Goal: Transaction & Acquisition: Purchase product/service

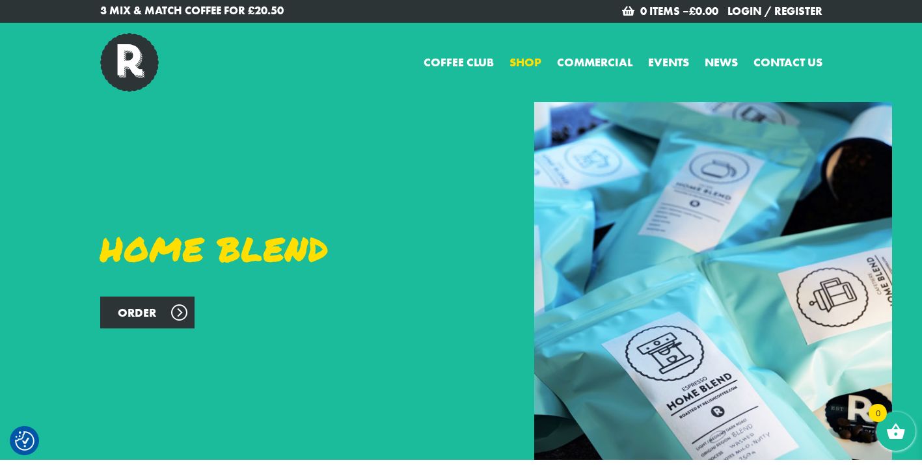
click at [526, 66] on link "Shop" at bounding box center [526, 62] width 32 height 18
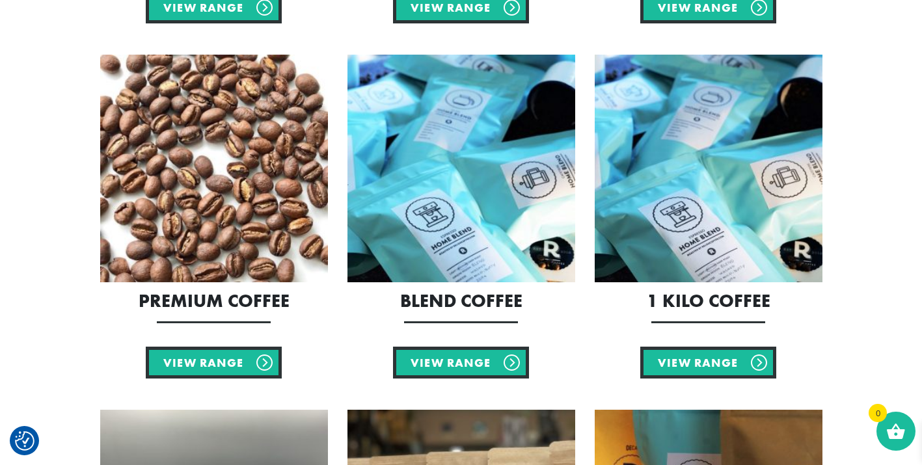
scroll to position [651, 0]
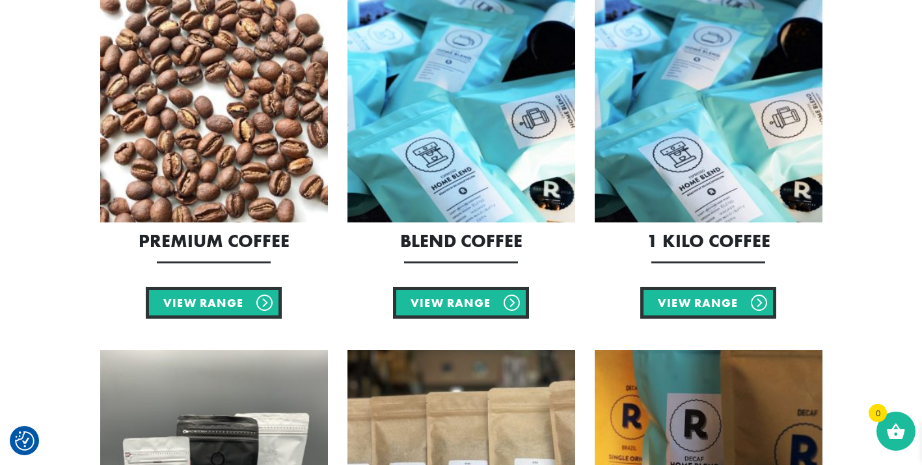
click at [220, 144] on img at bounding box center [214, 109] width 228 height 228
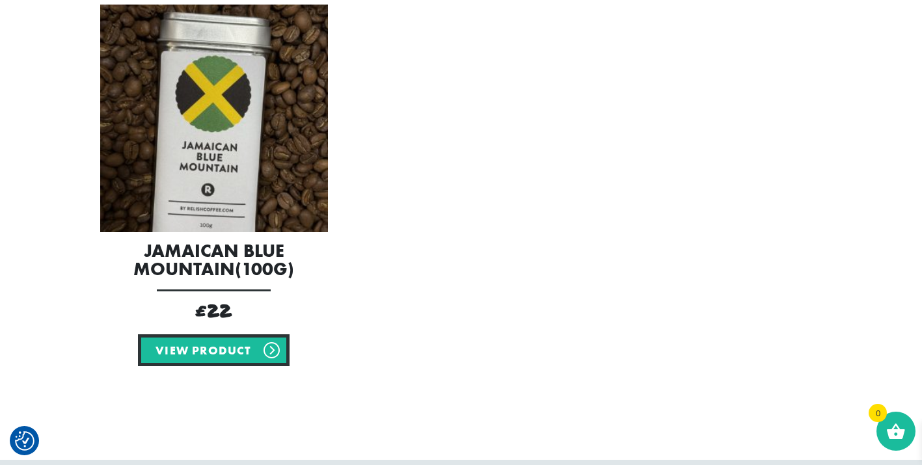
scroll to position [325, 0]
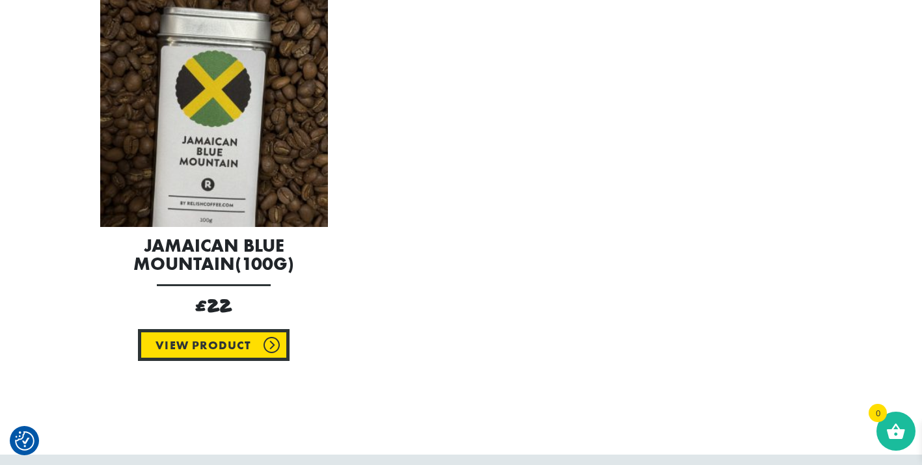
click at [181, 342] on link "View product" at bounding box center [213, 345] width 151 height 32
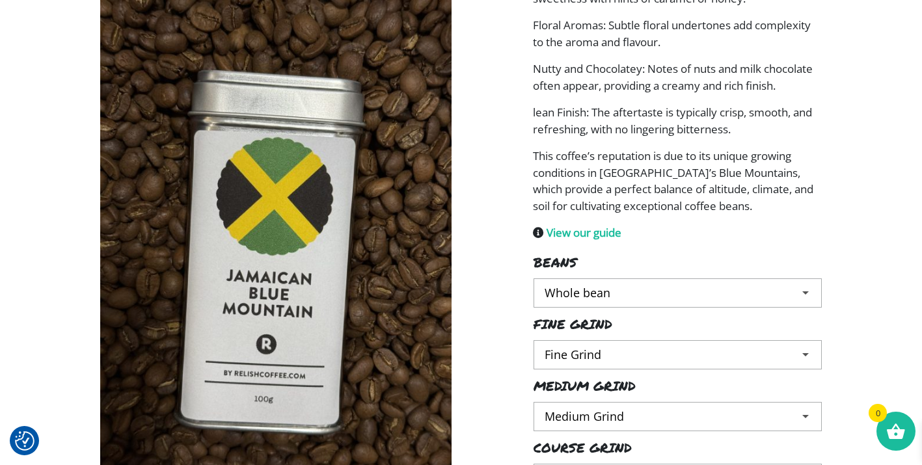
scroll to position [456, 0]
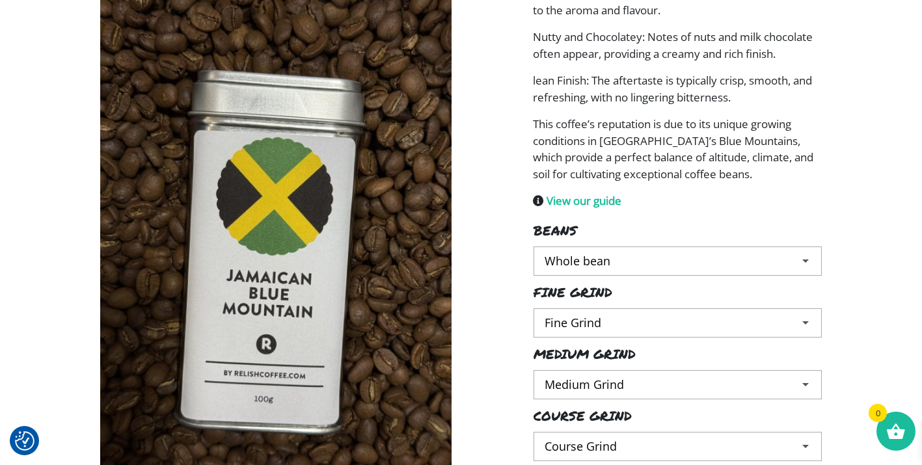
click at [617, 328] on select "Choose an option Fine Grind" at bounding box center [678, 322] width 288 height 29
click at [635, 318] on select "Choose an option Fine Grind" at bounding box center [678, 322] width 288 height 29
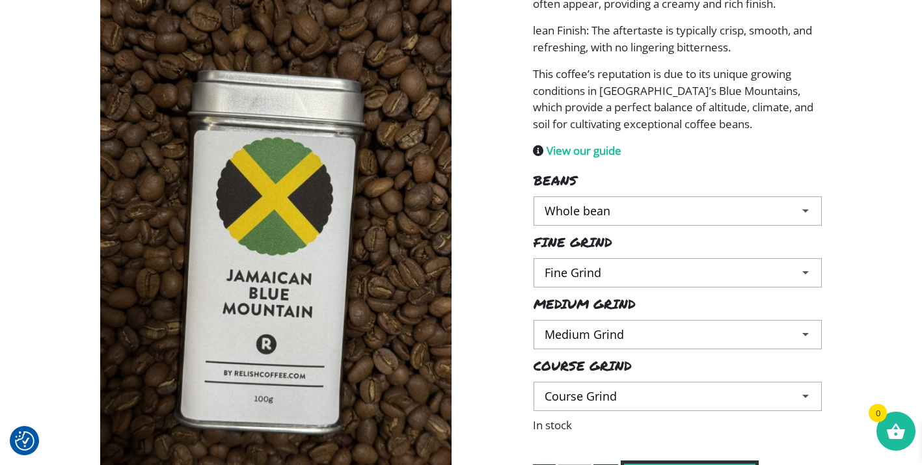
scroll to position [521, 0]
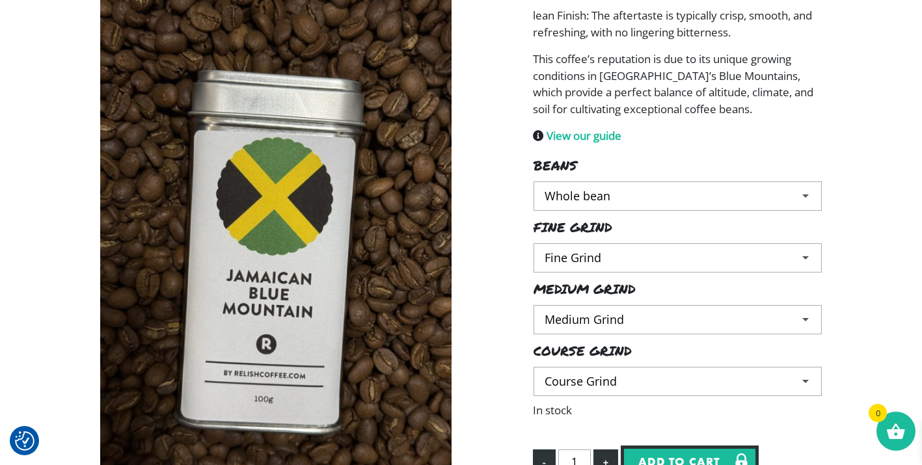
click at [626, 325] on select "Choose an option Medium Grind" at bounding box center [678, 319] width 288 height 29
click at [534, 305] on select "Choose an option Medium Grind" at bounding box center [678, 319] width 288 height 29
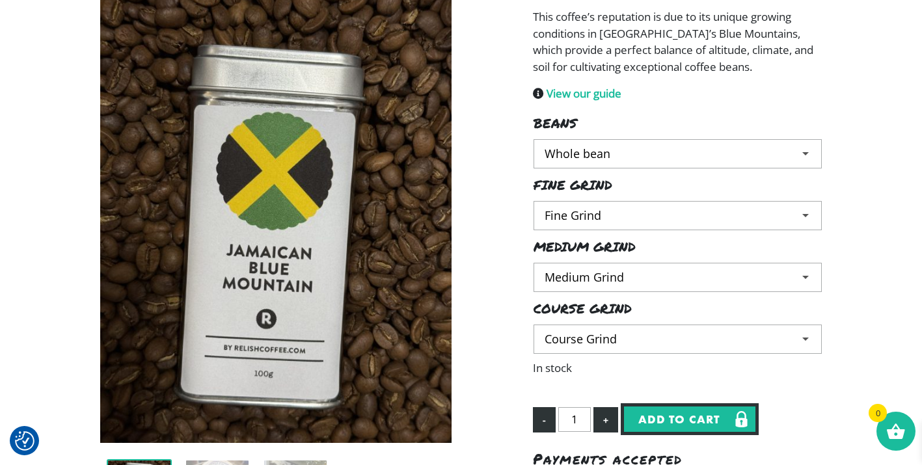
scroll to position [586, 0]
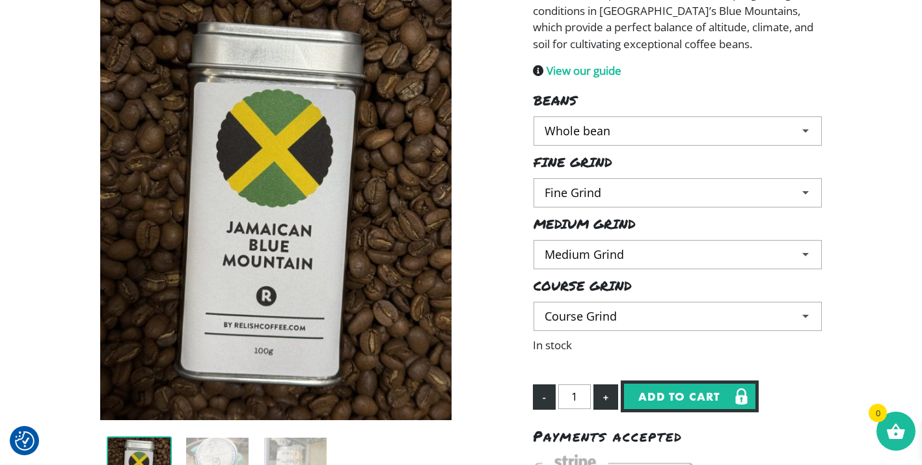
click at [617, 318] on select "Choose an option Course Grind" at bounding box center [678, 316] width 288 height 29
click at [616, 323] on select "Choose an option Course Grind" at bounding box center [678, 316] width 288 height 29
click at [534, 302] on select "Choose an option Course Grind" at bounding box center [678, 316] width 288 height 29
click at [584, 128] on select "Choose an option Whole bean" at bounding box center [678, 130] width 288 height 29
click at [534, 116] on select "Choose an option Whole bean" at bounding box center [678, 130] width 288 height 29
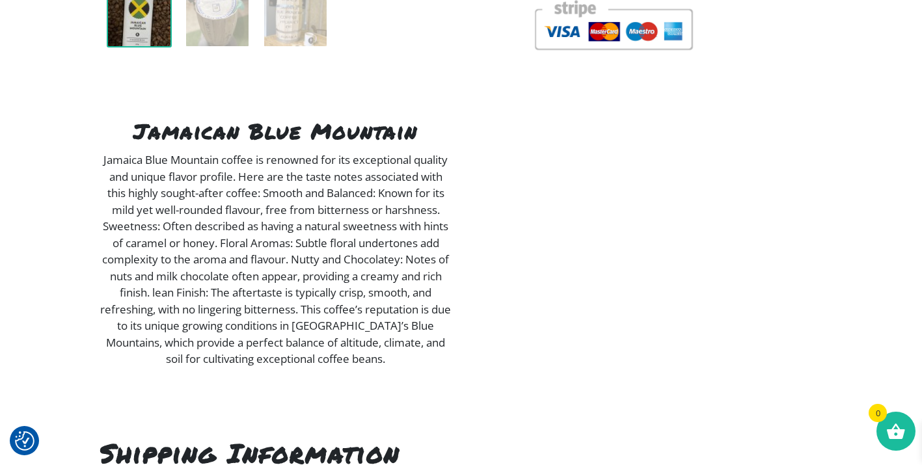
scroll to position [939, 0]
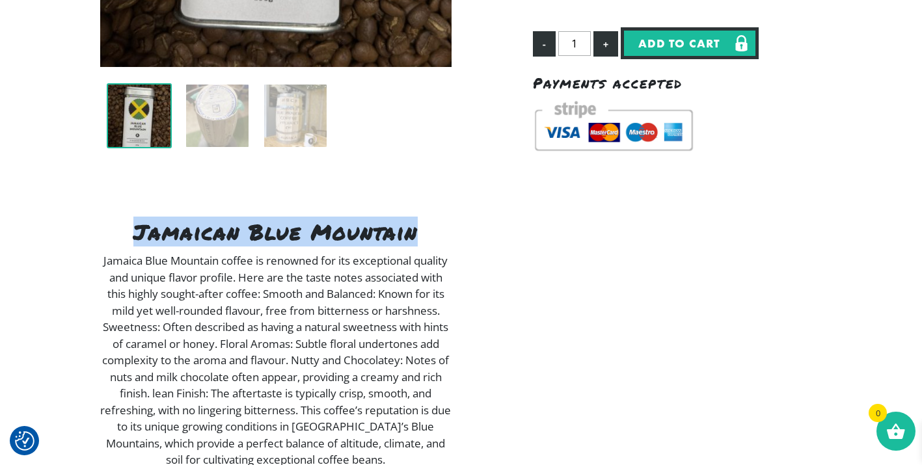
drag, startPoint x: 133, startPoint y: 234, endPoint x: 413, endPoint y: 239, distance: 279.9
click at [413, 239] on h3 "Jamaican Blue Mountain" at bounding box center [275, 231] width 351 height 21
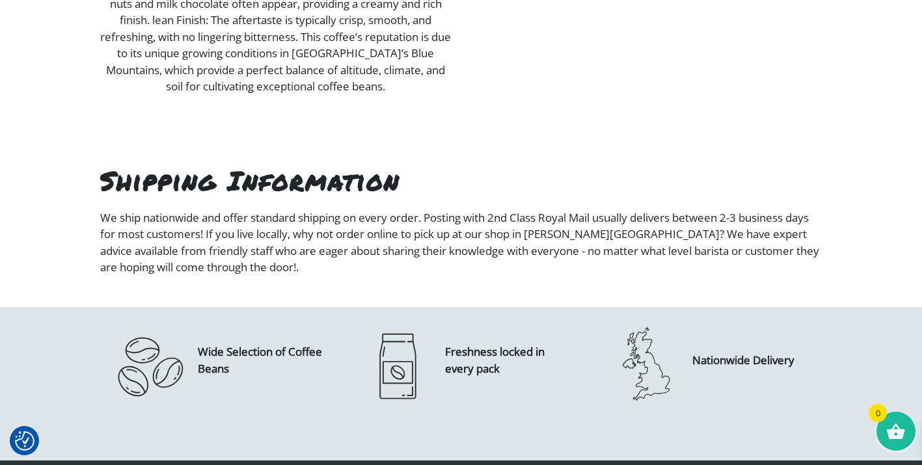
scroll to position [1460, 0]
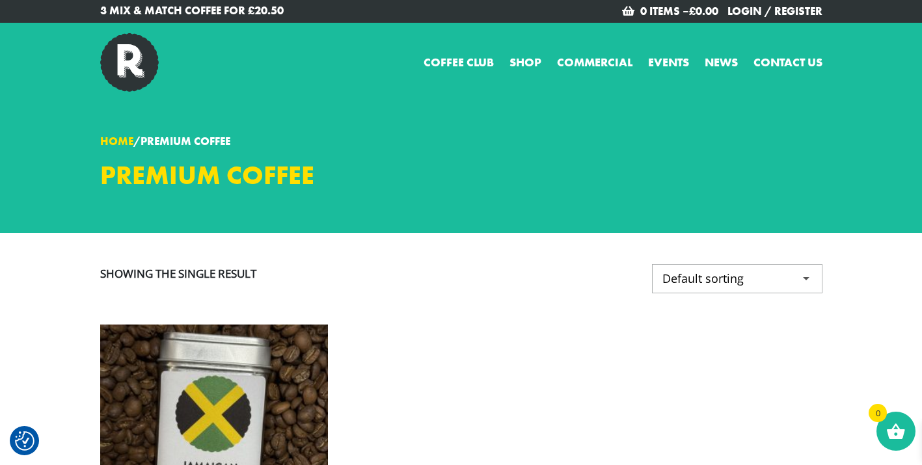
click at [123, 144] on link "Home" at bounding box center [116, 141] width 33 height 14
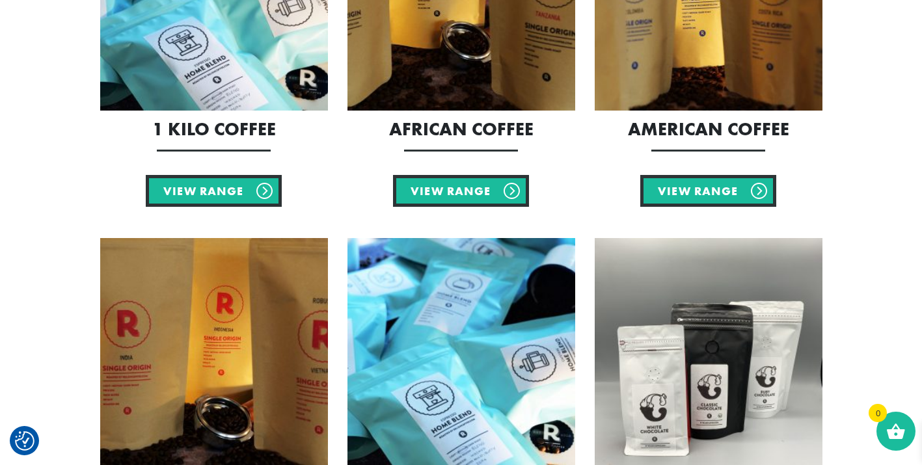
scroll to position [716, 0]
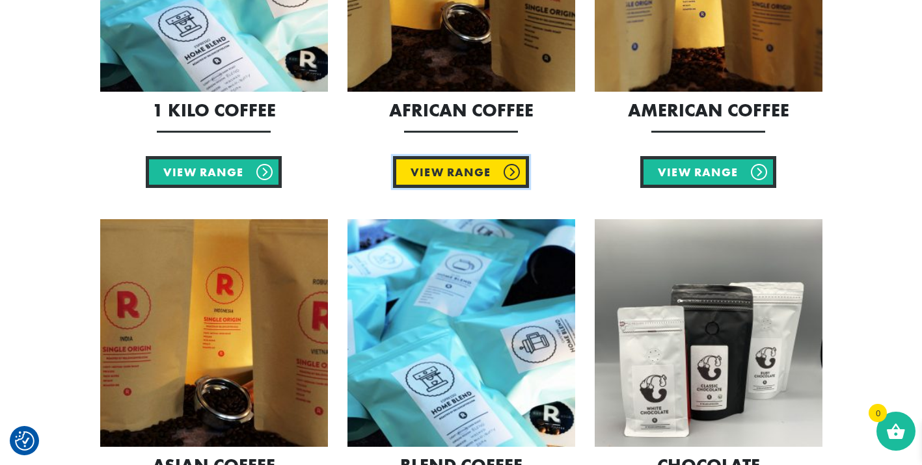
click at [465, 168] on link "View Range" at bounding box center [461, 172] width 136 height 32
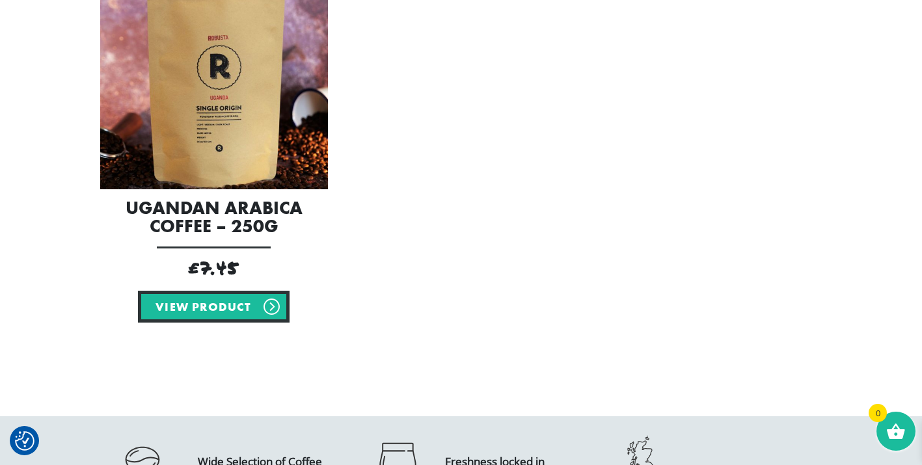
scroll to position [846, 0]
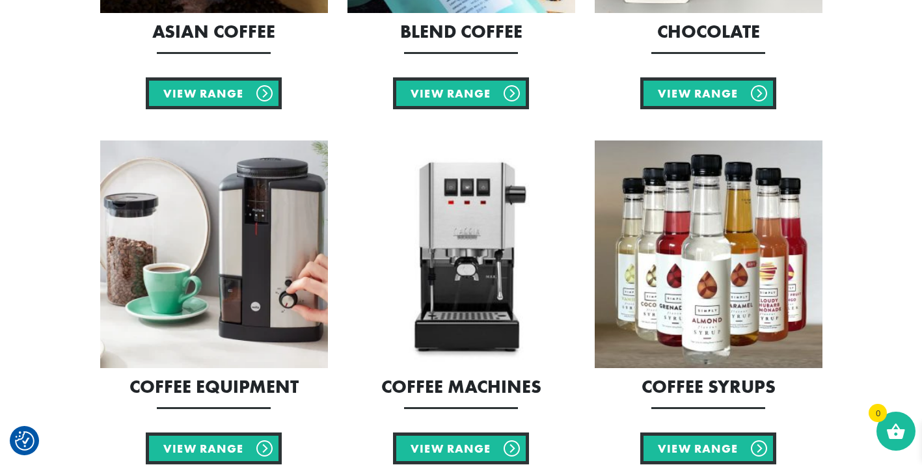
scroll to position [1106, 0]
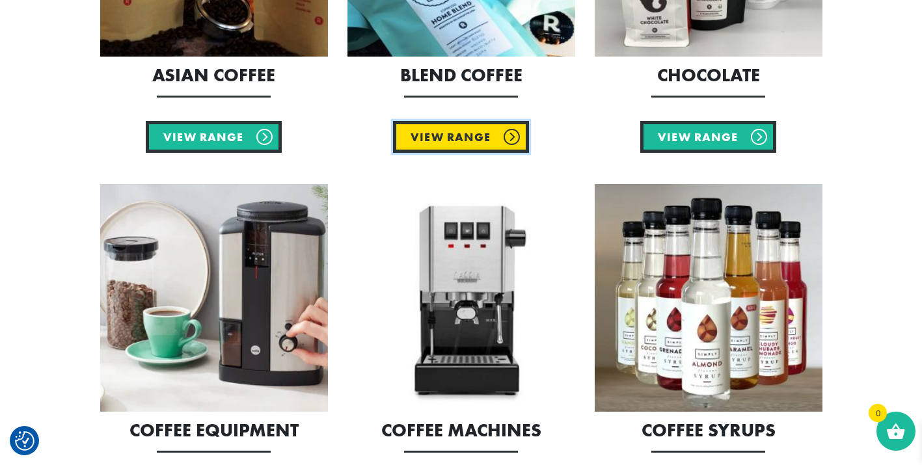
click at [436, 134] on link "View Range" at bounding box center [461, 137] width 136 height 32
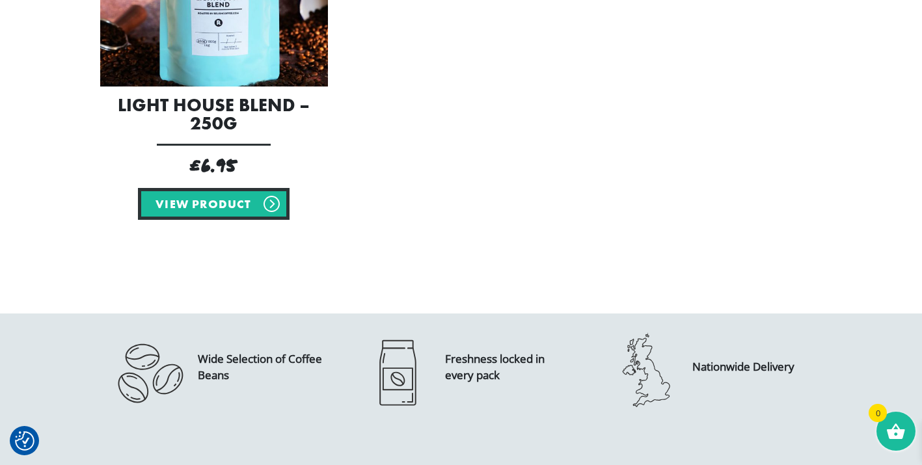
scroll to position [846, 0]
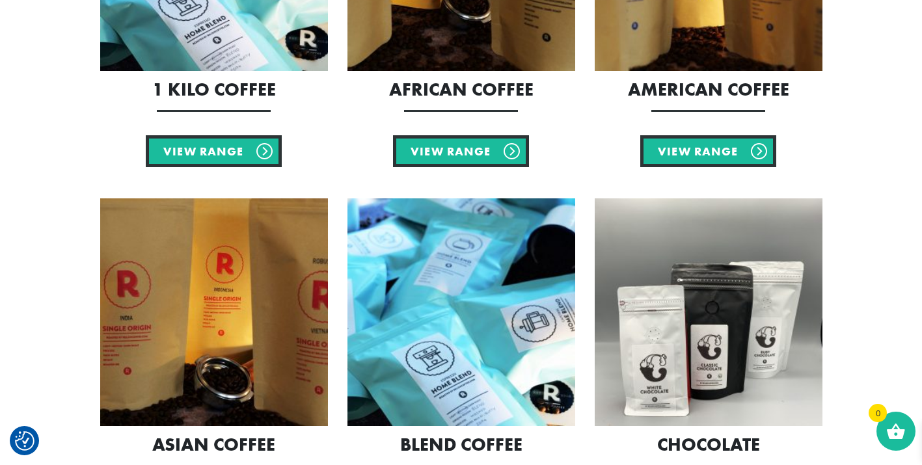
scroll to position [716, 0]
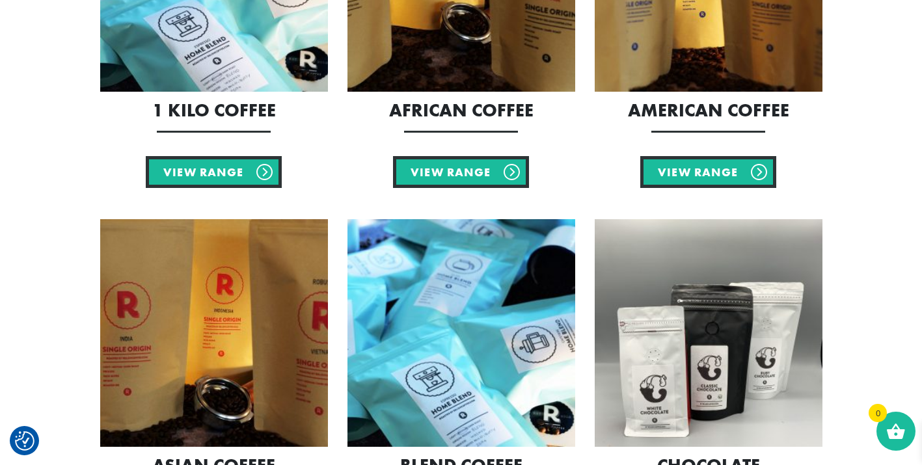
click at [178, 150] on div "1 Kilo Coffee View Range" at bounding box center [213, 26] width 247 height 324
click at [182, 166] on link "View Range" at bounding box center [214, 172] width 136 height 32
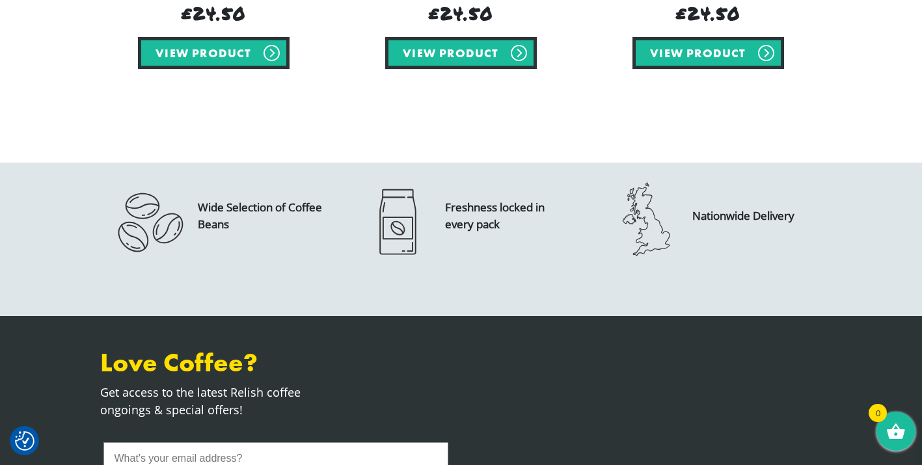
scroll to position [521, 0]
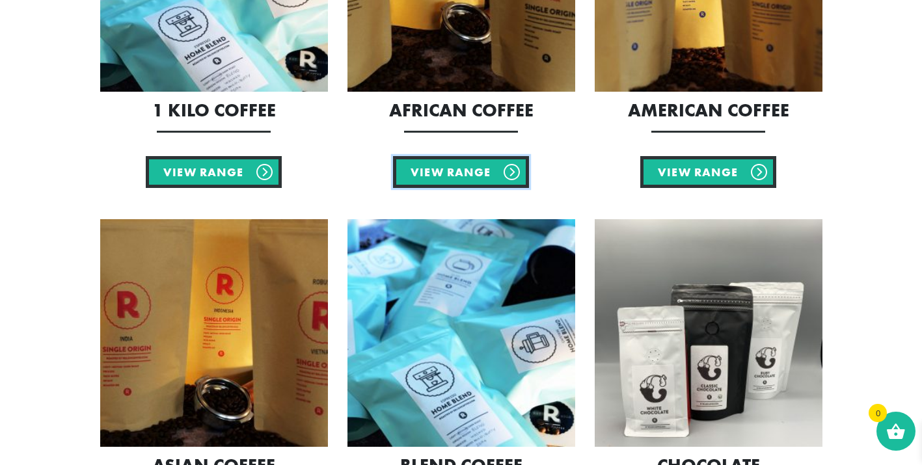
click at [430, 167] on link "View Range" at bounding box center [461, 172] width 136 height 32
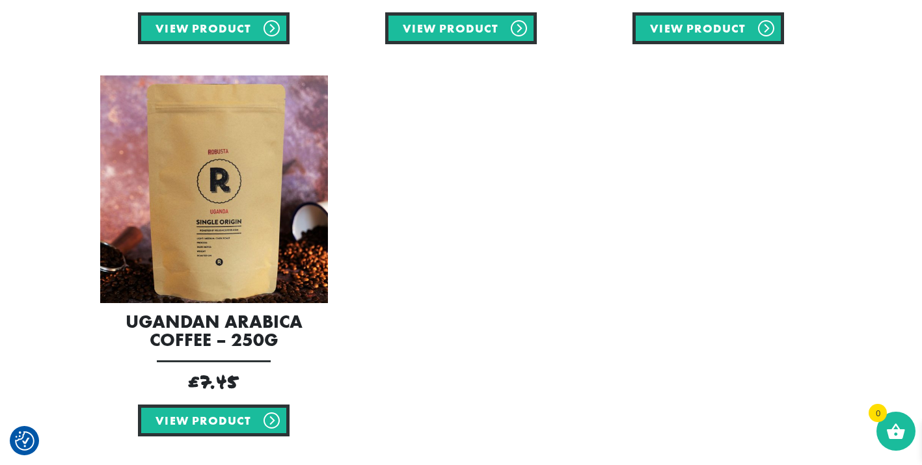
scroll to position [781, 0]
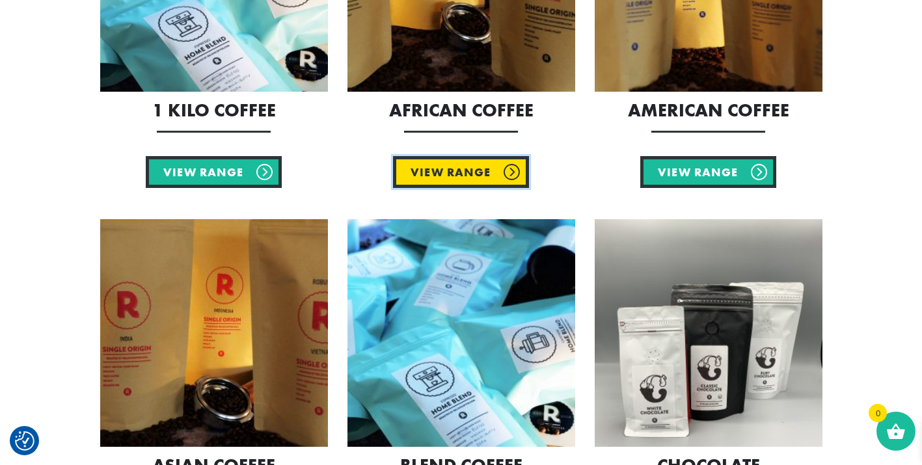
click at [442, 166] on link "View Range" at bounding box center [461, 172] width 136 height 32
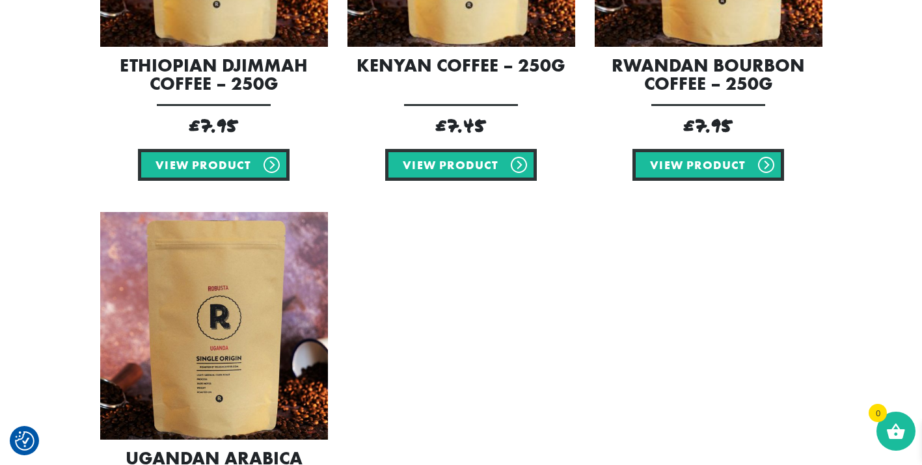
scroll to position [781, 0]
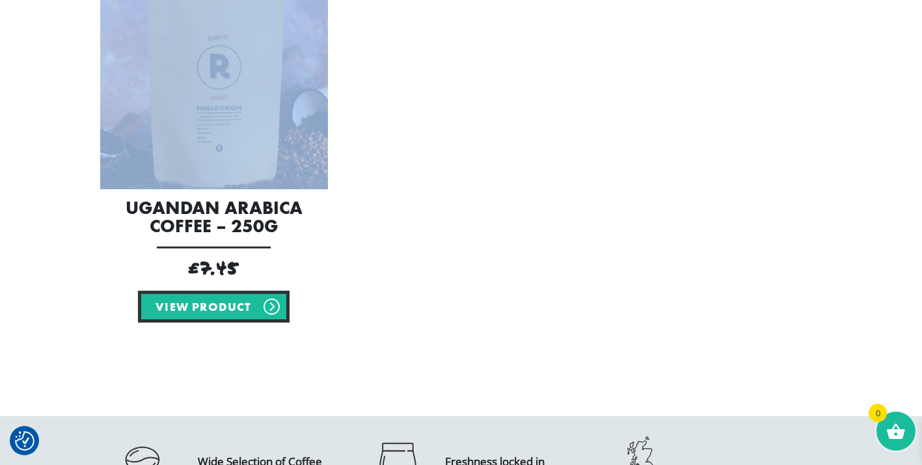
drag, startPoint x: 704, startPoint y: 219, endPoint x: 362, endPoint y: 33, distance: 389.1
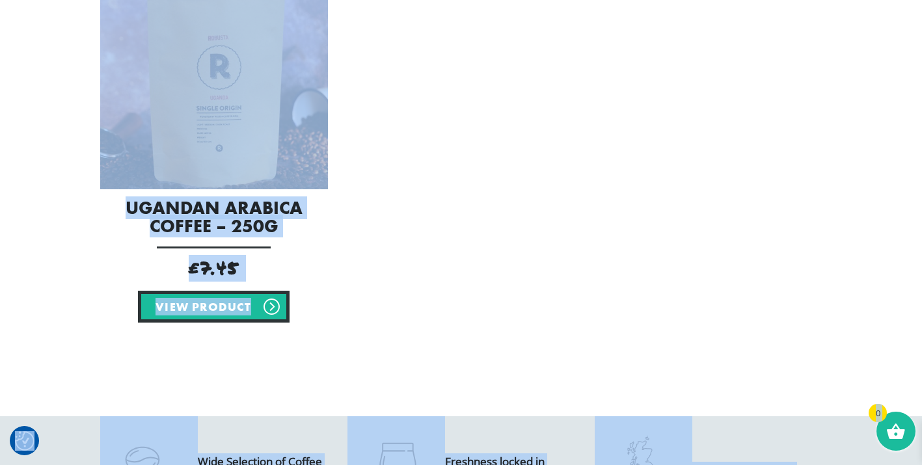
copy body "We value your privacy We use cookies to enhance your browsing experience, serve…"
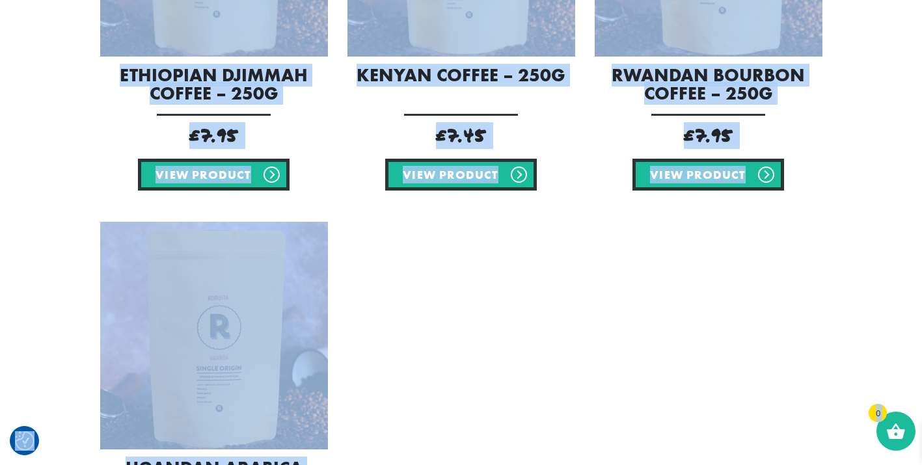
scroll to position [390, 0]
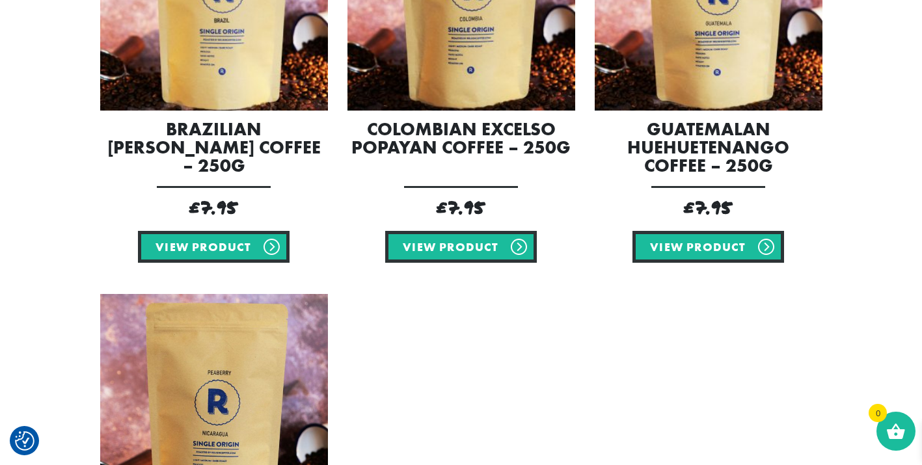
scroll to position [586, 0]
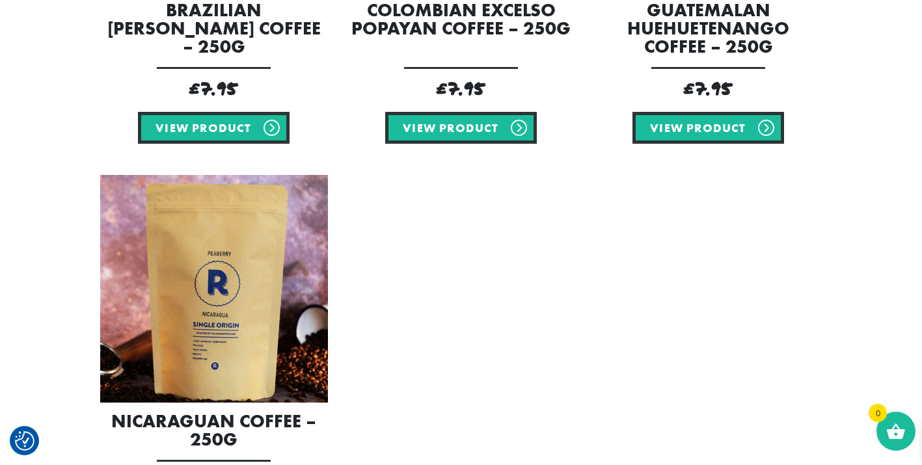
click at [77, 81] on section "Showing all 4 results Default sorting Sort by popularity Sort by latest Sort by…" at bounding box center [461, 151] width 922 height 958
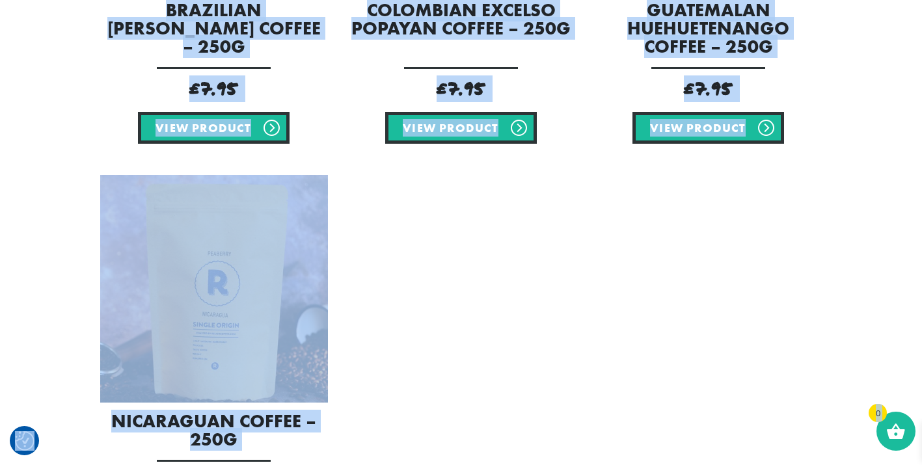
copy body "We value your privacy We use cookies to enhance your browsing experience, serve…"
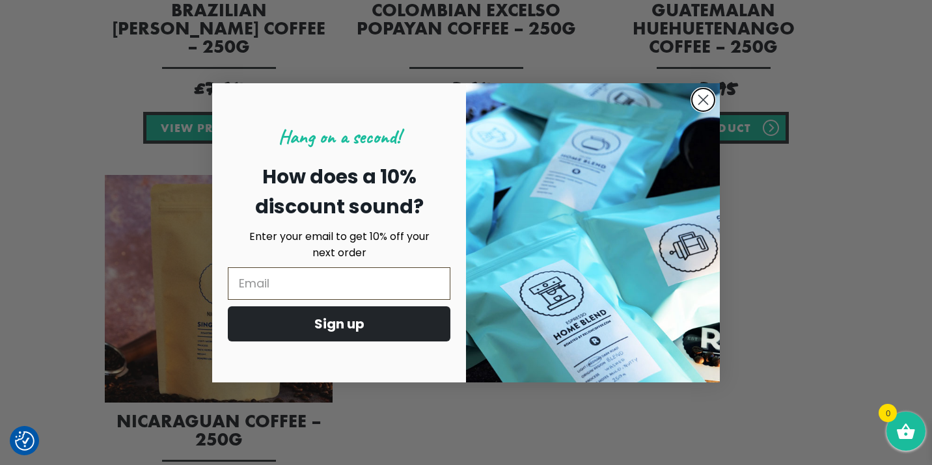
click at [701, 100] on circle "Close dialog" at bounding box center [702, 99] width 21 height 21
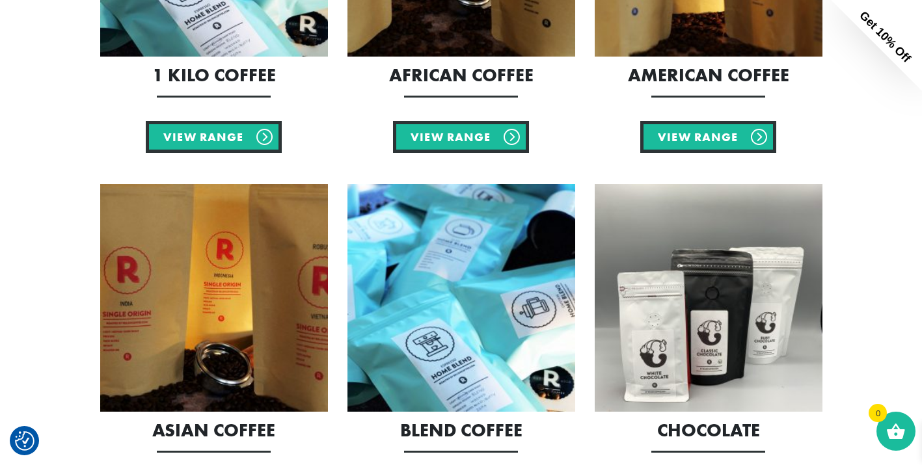
scroll to position [1041, 0]
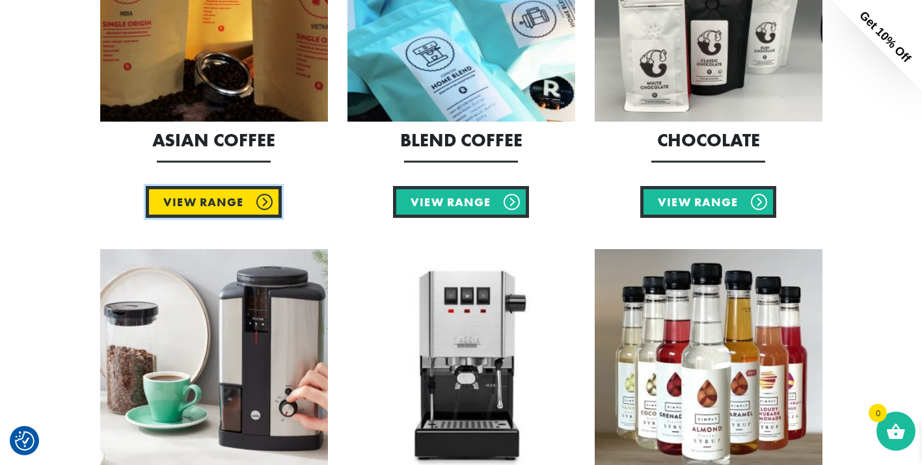
click at [215, 207] on link "View Range" at bounding box center [214, 202] width 136 height 32
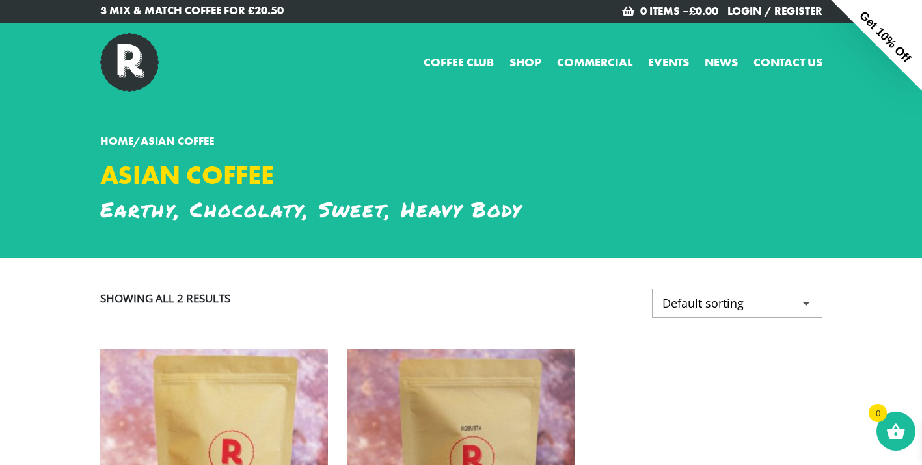
click at [778, 159] on div "Home / Asian Coffee" at bounding box center [461, 146] width 742 height 27
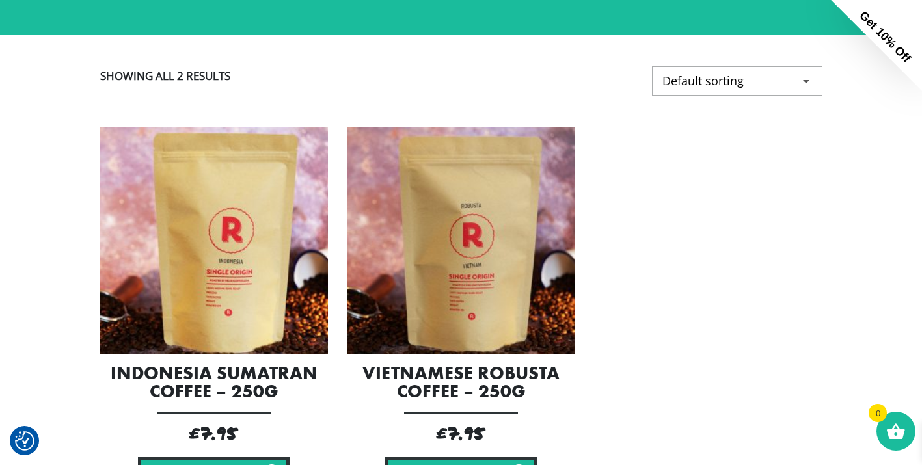
scroll to position [325, 0]
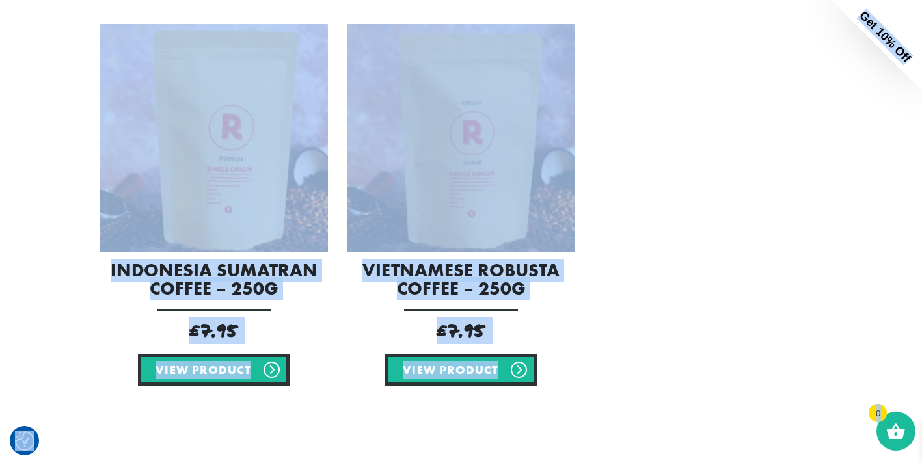
copy body "We value your privacy We use cookies to enhance your browsing experience, serve…"
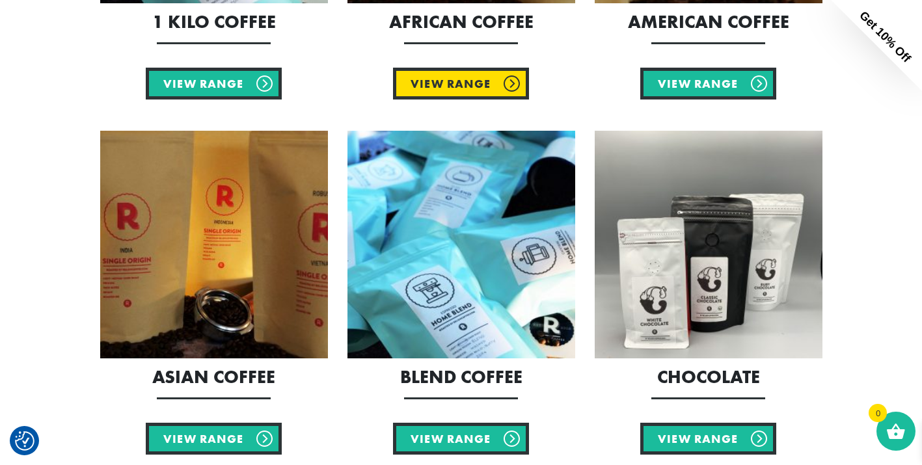
scroll to position [781, 0]
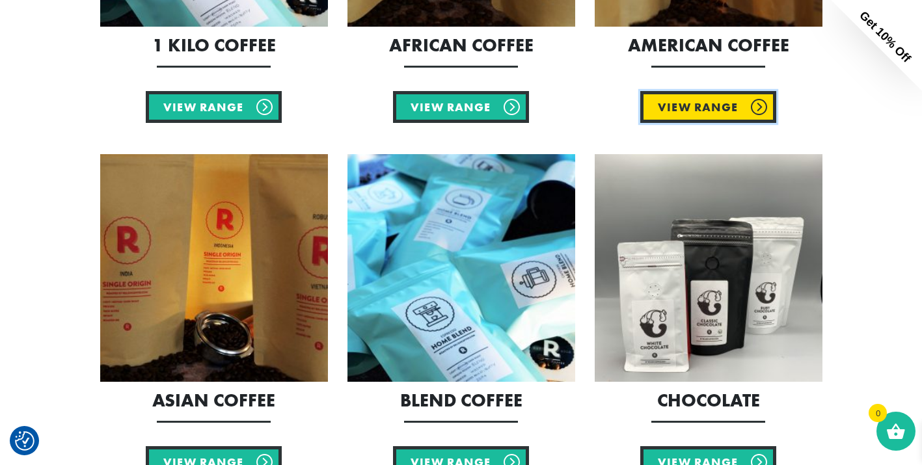
click at [690, 103] on link "View Range" at bounding box center [708, 107] width 136 height 32
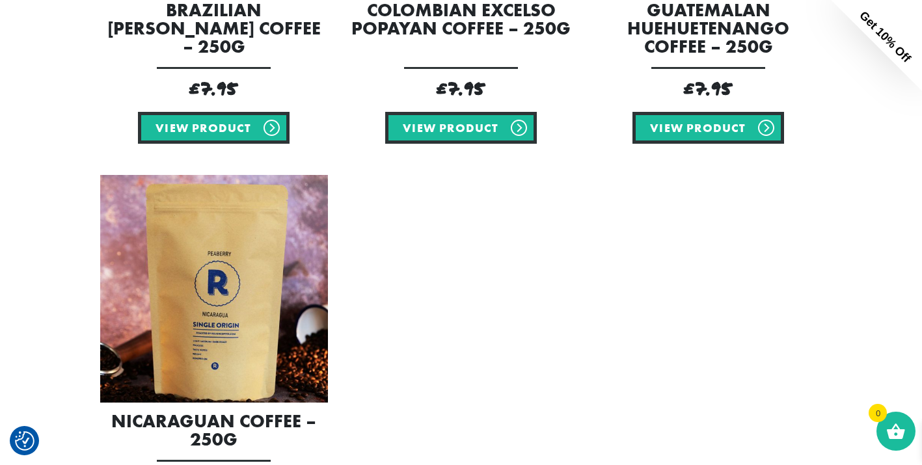
scroll to position [521, 0]
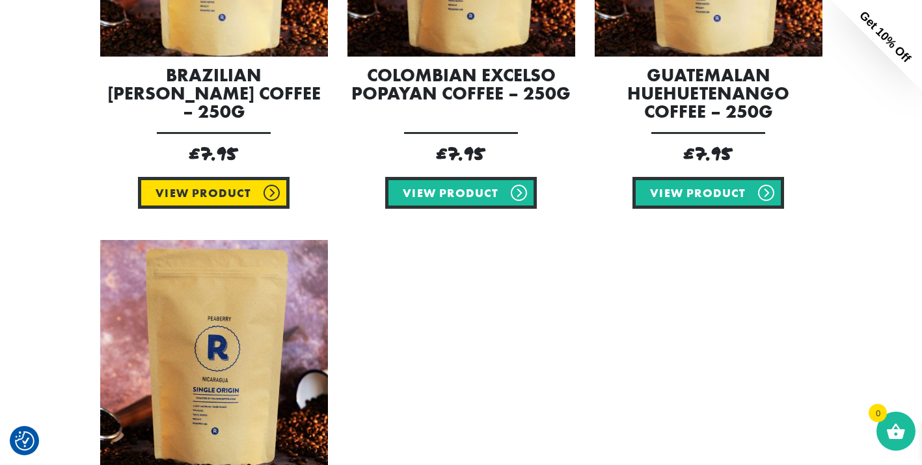
click at [223, 195] on link "View product" at bounding box center [213, 193] width 151 height 32
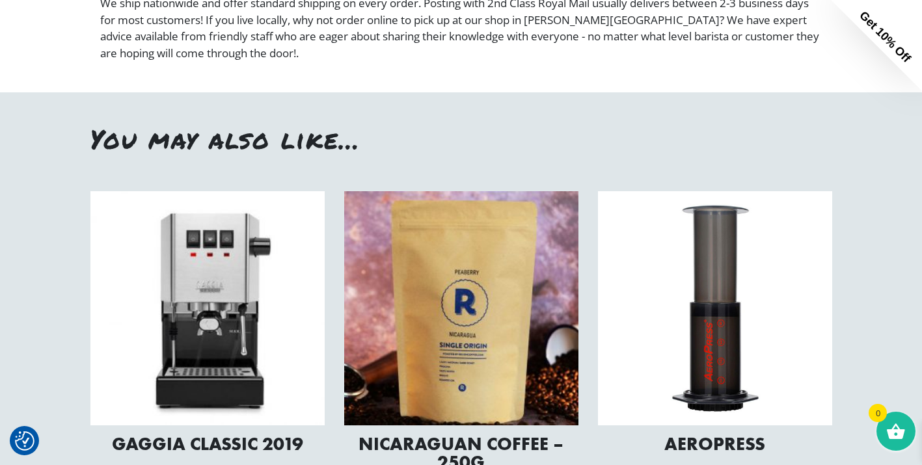
scroll to position [1302, 0]
